Goal: Check status

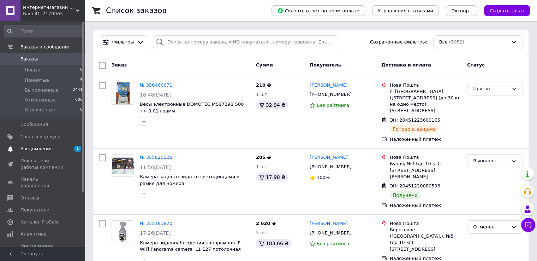
click at [35, 150] on span "Уведомления" at bounding box center [36, 148] width 32 height 6
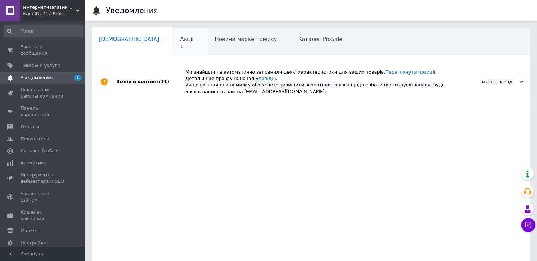
click at [180, 46] on span "1" at bounding box center [186, 46] width 13 height 5
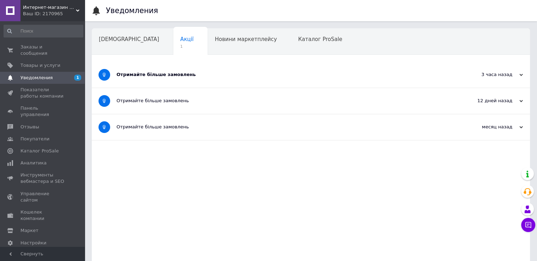
click at [163, 76] on div "Отримайте більше замовлень" at bounding box center [285, 74] width 336 height 6
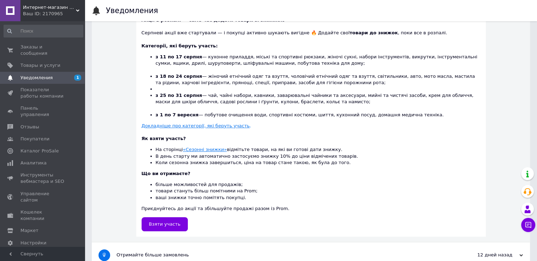
scroll to position [177, 0]
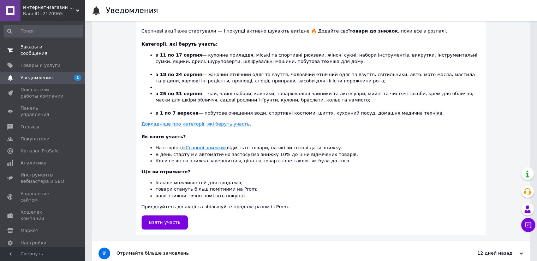
click at [34, 46] on span "Заказы и сообщения" at bounding box center [42, 50] width 45 height 13
